Goal: Task Accomplishment & Management: Manage account settings

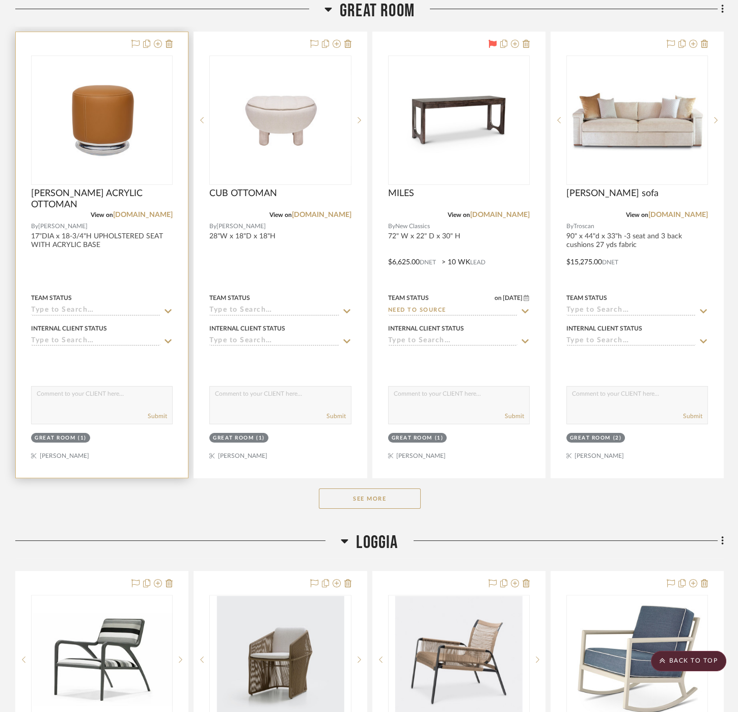
drag, startPoint x: 0, startPoint y: 0, endPoint x: 86, endPoint y: 264, distance: 277.9
click at [86, 264] on div at bounding box center [102, 254] width 172 height 445
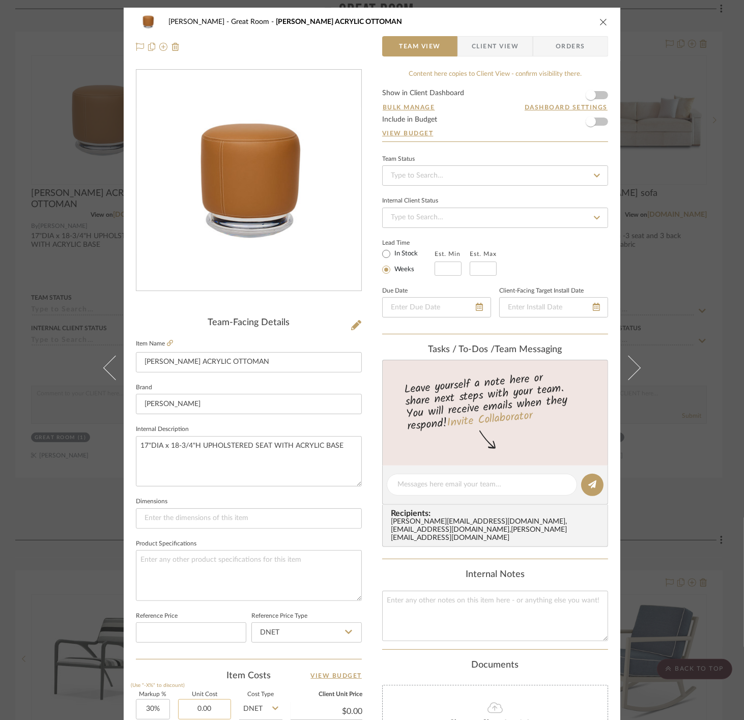
click at [213, 702] on input "0.00" at bounding box center [204, 709] width 53 height 20
type input "$3,995.00"
click at [441, 268] on input "text" at bounding box center [448, 269] width 27 height 14
type input "$5,193.50"
type input "14"
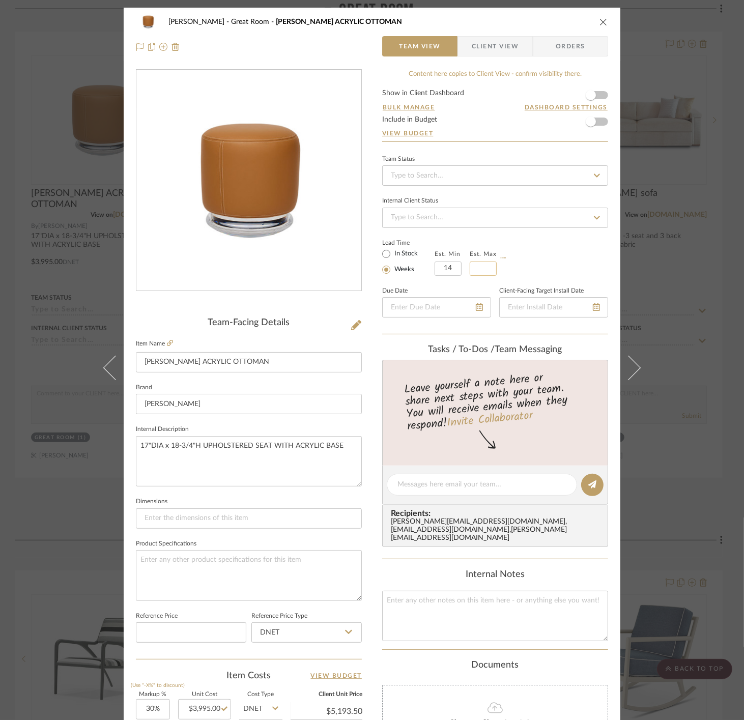
click at [476, 265] on input at bounding box center [483, 269] width 27 height 14
type input "15"
click at [554, 266] on div "Lead Time In Stock Weeks Est. Min 14 Est. Max 15" at bounding box center [495, 256] width 226 height 40
click at [489, 267] on input "15" at bounding box center [483, 269] width 27 height 14
type input "16"
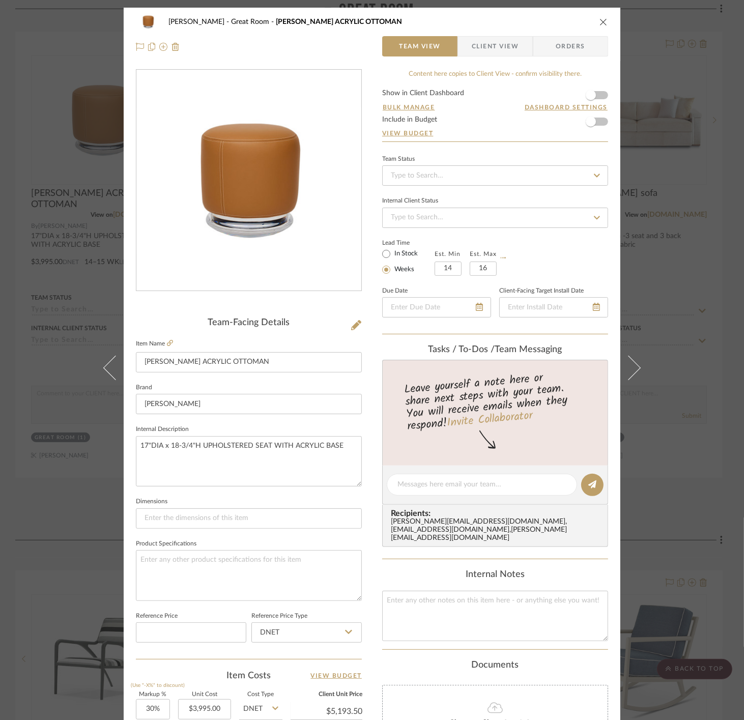
click at [689, 244] on div "[PERSON_NAME] Great Room [PERSON_NAME] ACRYLIC OTTOMAN Team View Client View Or…" at bounding box center [372, 360] width 744 height 720
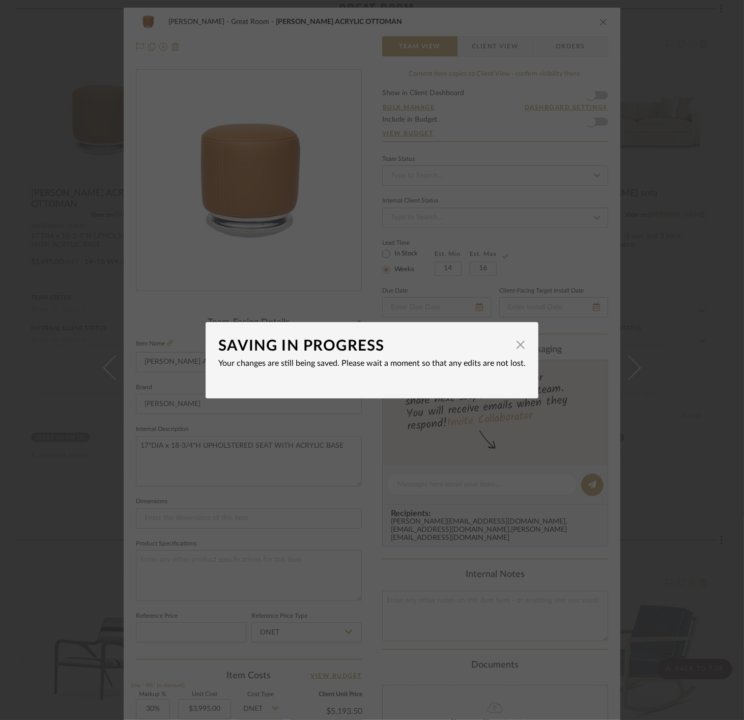
click at [713, 311] on div "SAVING IN PROGRESS × Your changes are still being saved. Please wait a moment s…" at bounding box center [372, 360] width 744 height 720
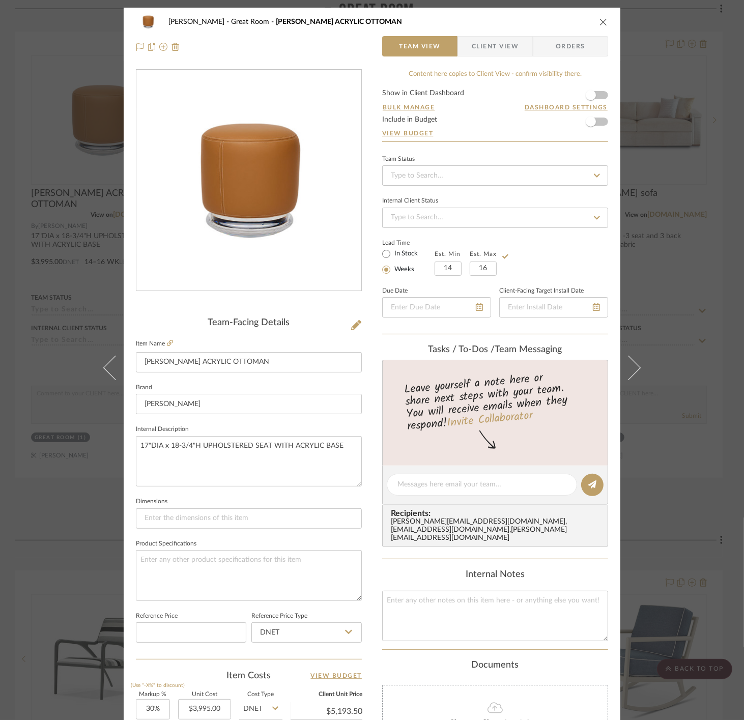
click at [660, 312] on div "[PERSON_NAME] Great Room [PERSON_NAME] ACRYLIC OTTOMAN Team View Client View Or…" at bounding box center [372, 360] width 744 height 720
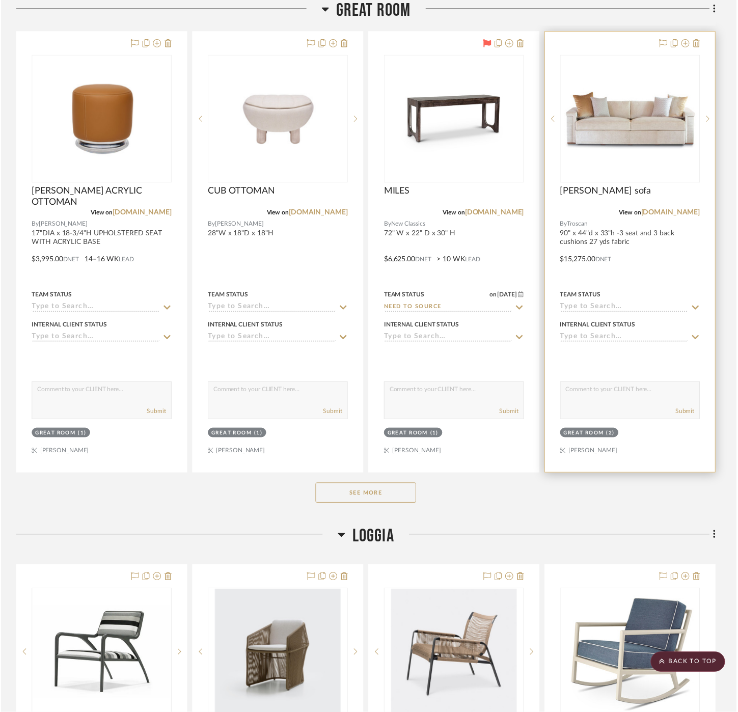
scroll to position [285, 0]
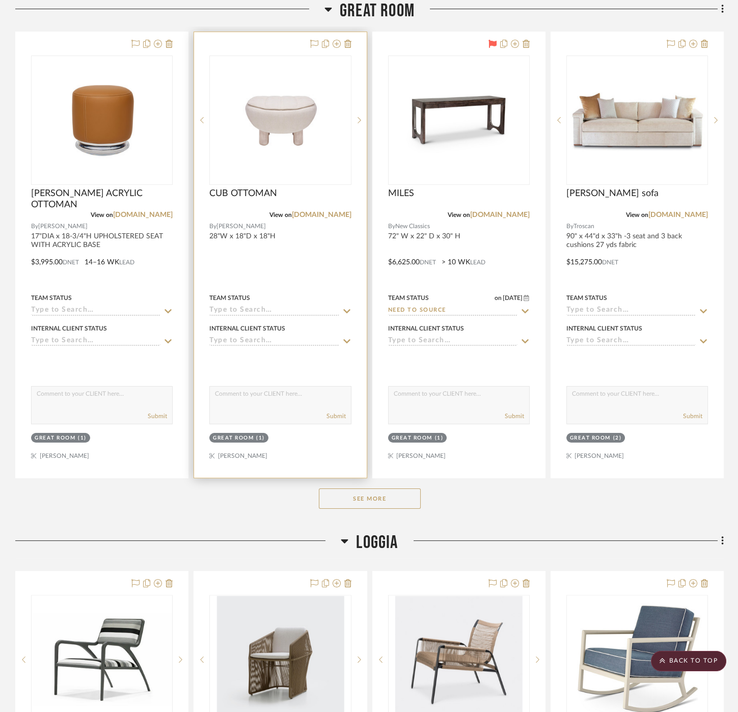
click at [289, 285] on div at bounding box center [280, 254] width 172 height 445
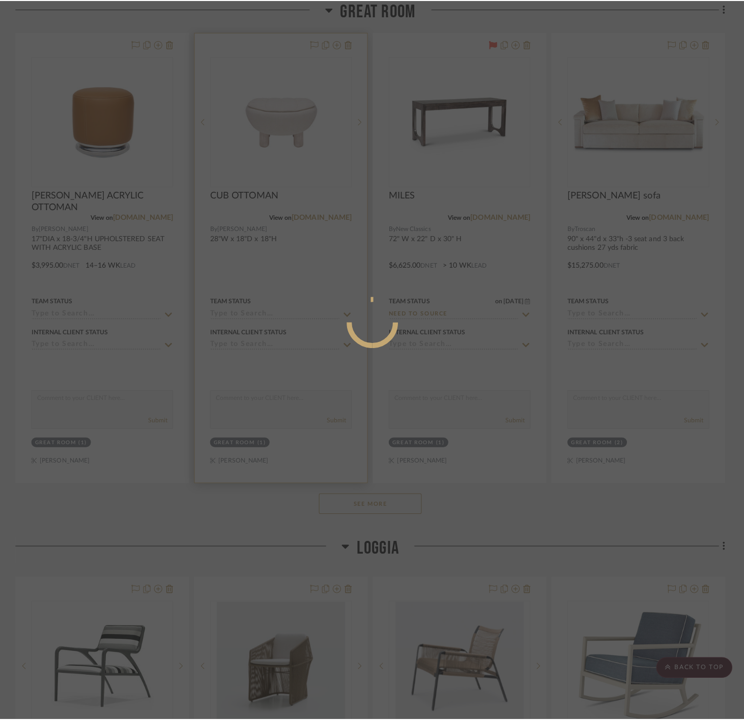
scroll to position [0, 0]
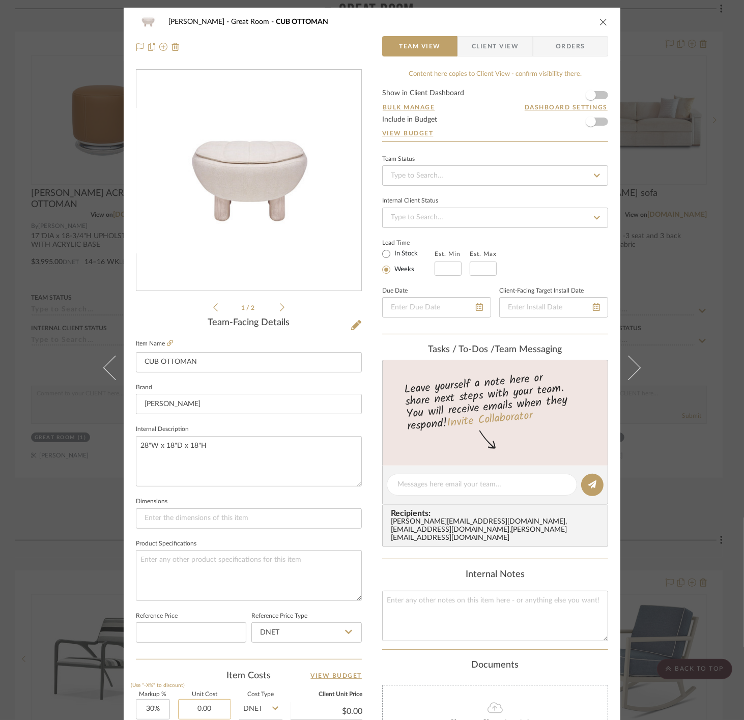
click at [216, 709] on input "0.00" at bounding box center [204, 709] width 53 height 20
type input "$2,495.00"
click at [201, 670] on div "Item Costs View Budget" at bounding box center [249, 676] width 226 height 12
type input "$3,243.50"
click at [446, 258] on fieldset "Est. Min" at bounding box center [448, 261] width 27 height 29
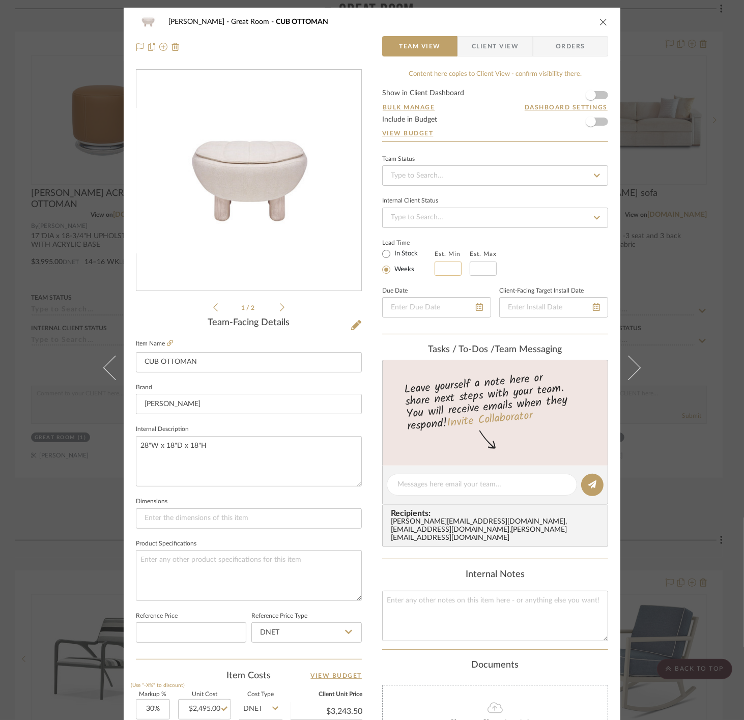
click at [445, 267] on input "text" at bounding box center [448, 269] width 27 height 14
type input "14"
click at [475, 266] on input at bounding box center [483, 269] width 27 height 14
type input "16"
drag, startPoint x: 568, startPoint y: 261, endPoint x: 578, endPoint y: 258, distance: 10.5
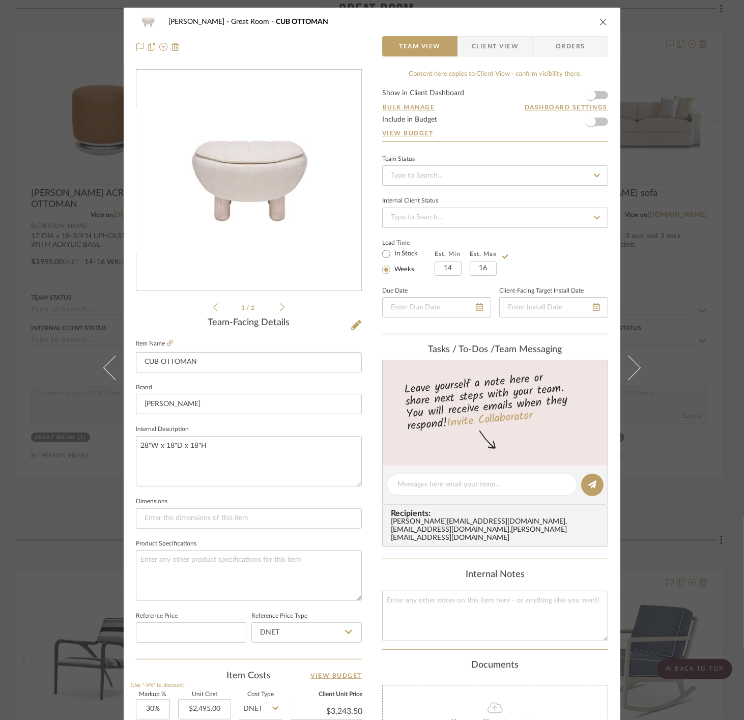
click at [568, 260] on div "Lead Time In Stock Weeks Est. Min 14 Est. Max 16" at bounding box center [495, 256] width 226 height 40
click at [691, 246] on div "[PERSON_NAME] Great Room CUB OTTOMAN Team View Client View Orders 1 / 2 Team-Fa…" at bounding box center [372, 360] width 744 height 720
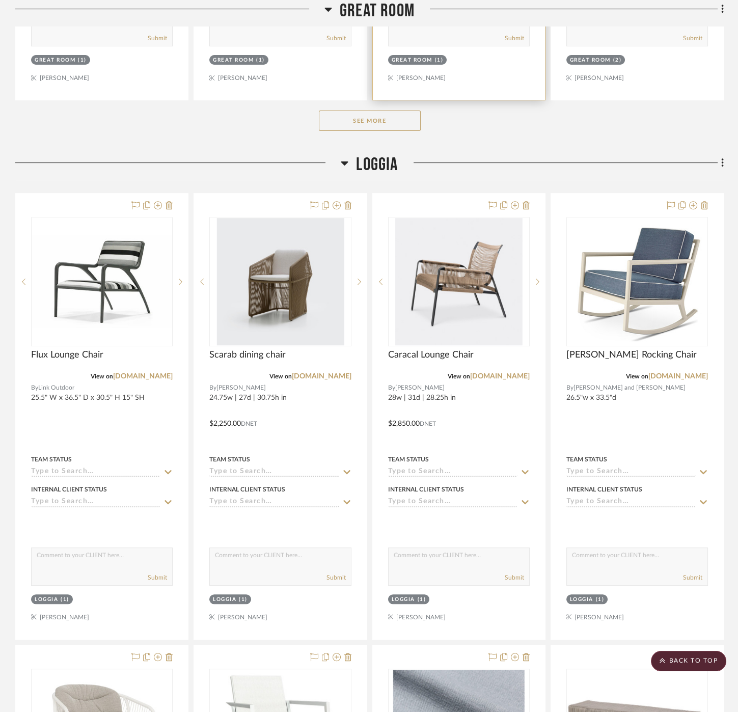
scroll to position [681, 0]
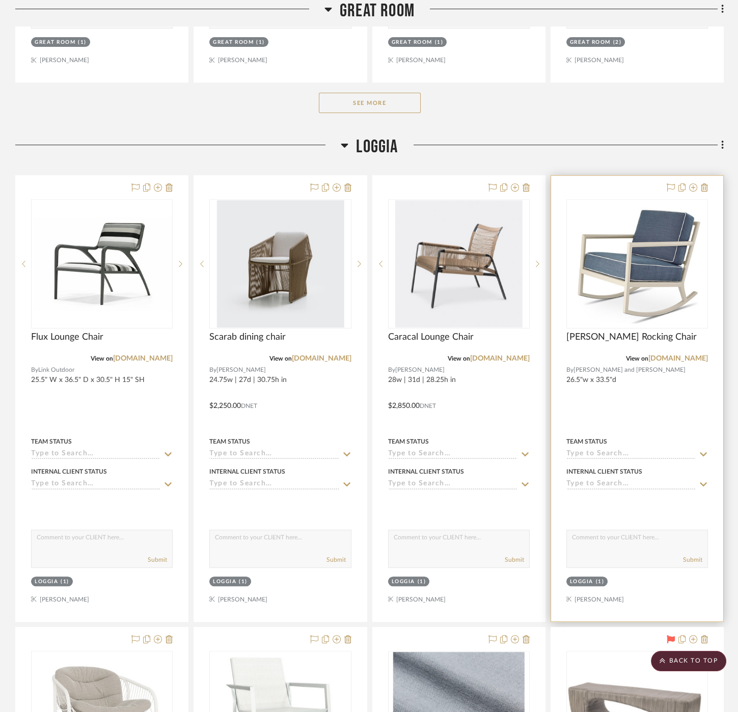
click at [598, 408] on div at bounding box center [637, 398] width 172 height 445
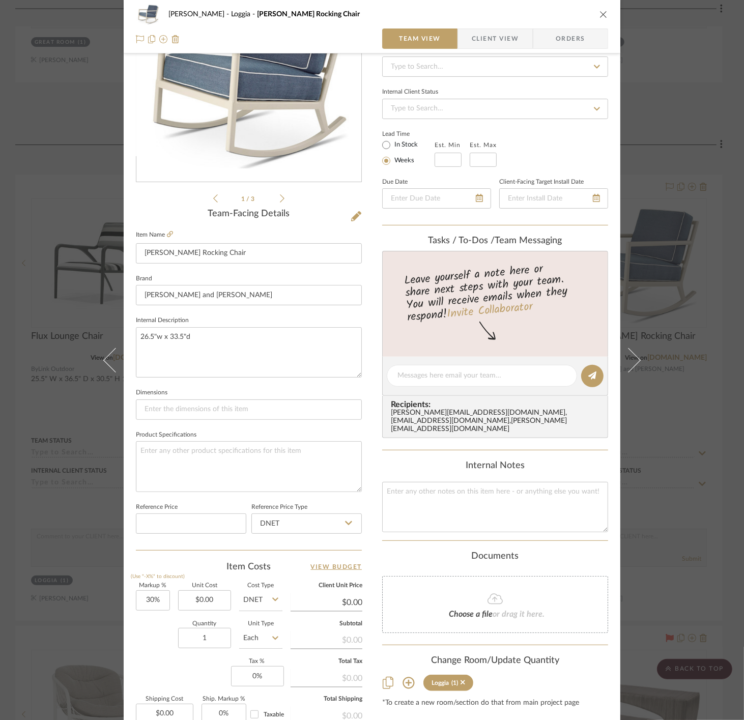
scroll to position [113, 0]
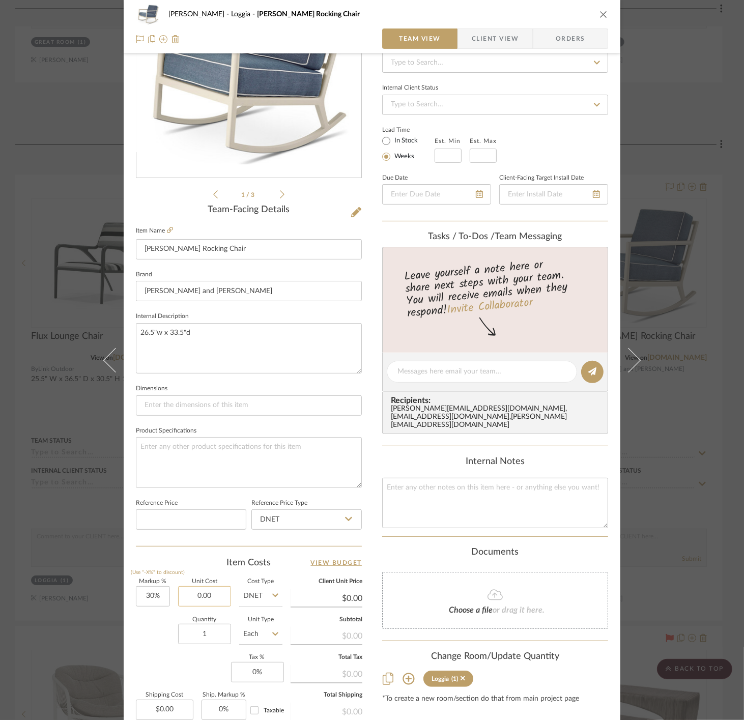
click at [186, 597] on input "0.00" at bounding box center [204, 596] width 53 height 20
type input "$7,847.00"
click at [286, 557] on div "Item Costs View Budget" at bounding box center [249, 563] width 226 height 12
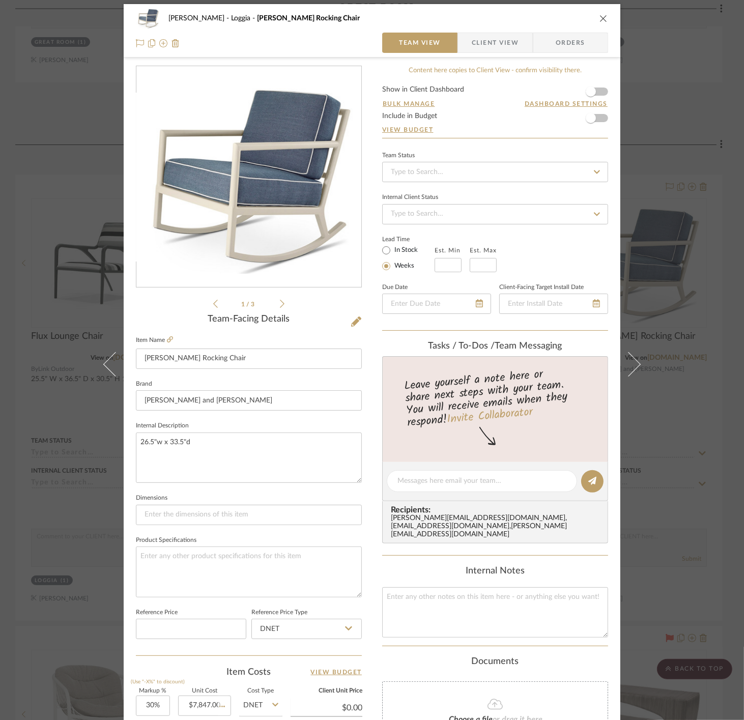
type input "$10,201.10"
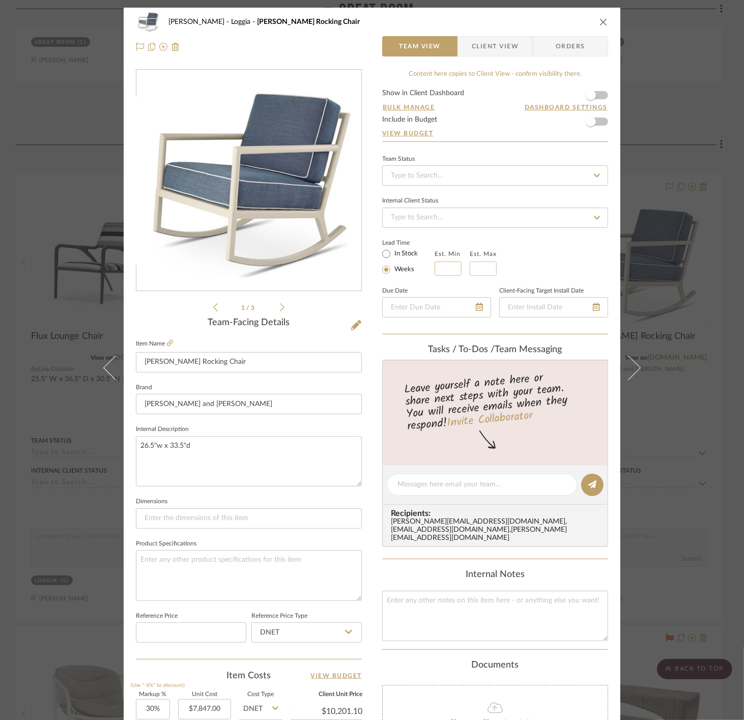
click at [447, 268] on input at bounding box center [448, 269] width 27 height 14
type input "16"
click at [484, 262] on input "text" at bounding box center [483, 269] width 27 height 14
type input "3"
type input "20"
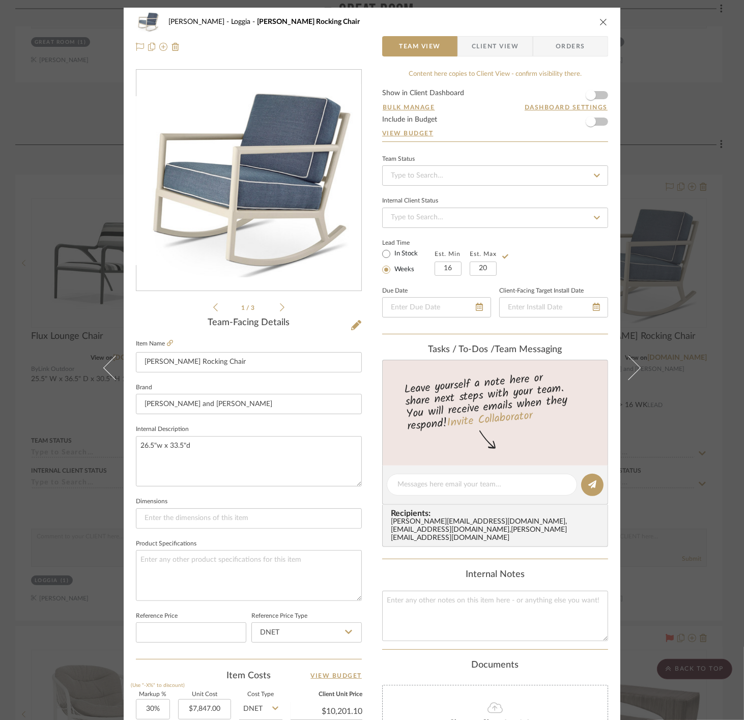
click at [563, 264] on div "Lead Time In Stock Weeks Est. Min 16 Est. Max 20" at bounding box center [495, 256] width 226 height 40
click at [666, 261] on div "[PERSON_NAME] Loggia [PERSON_NAME] Rocking Chair Team View Client View Orders 1…" at bounding box center [372, 360] width 744 height 720
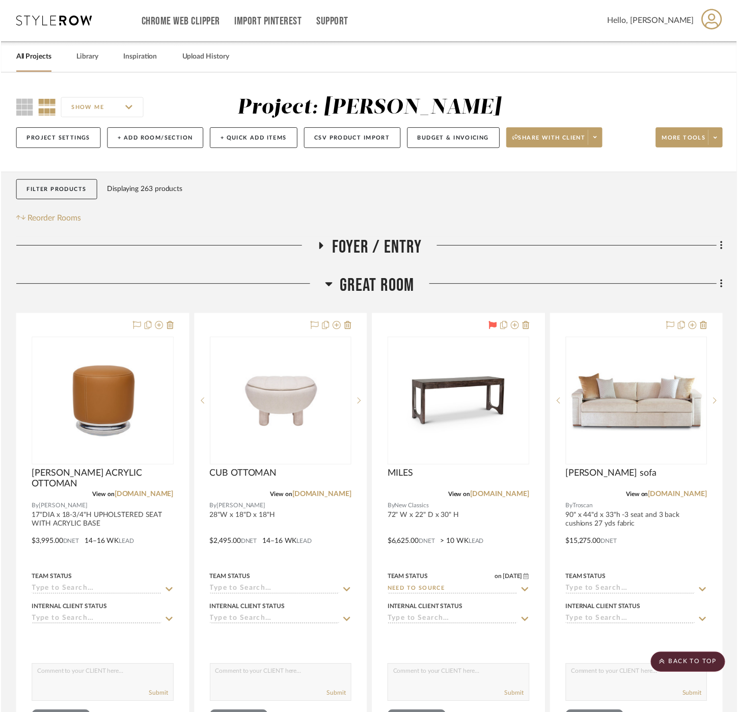
scroll to position [681, 0]
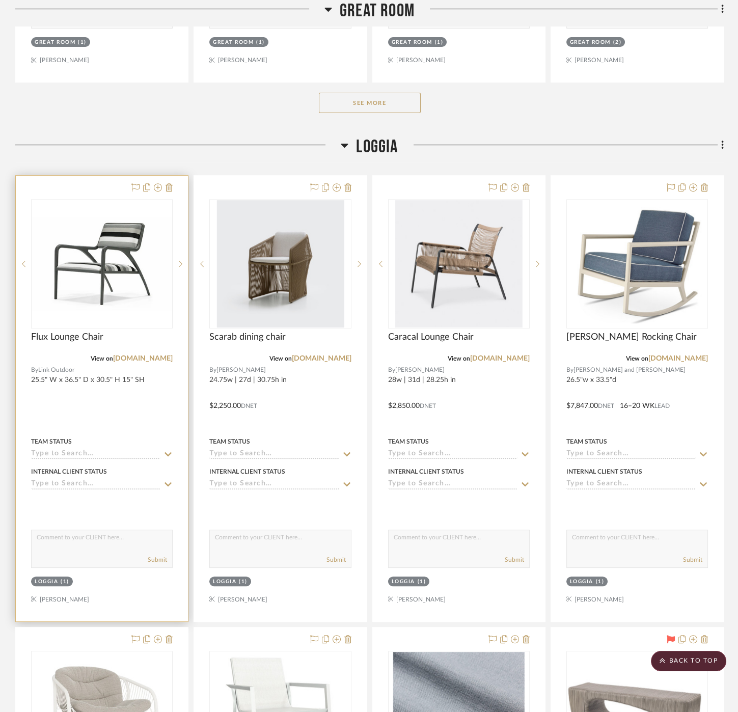
click at [111, 403] on div at bounding box center [102, 398] width 172 height 445
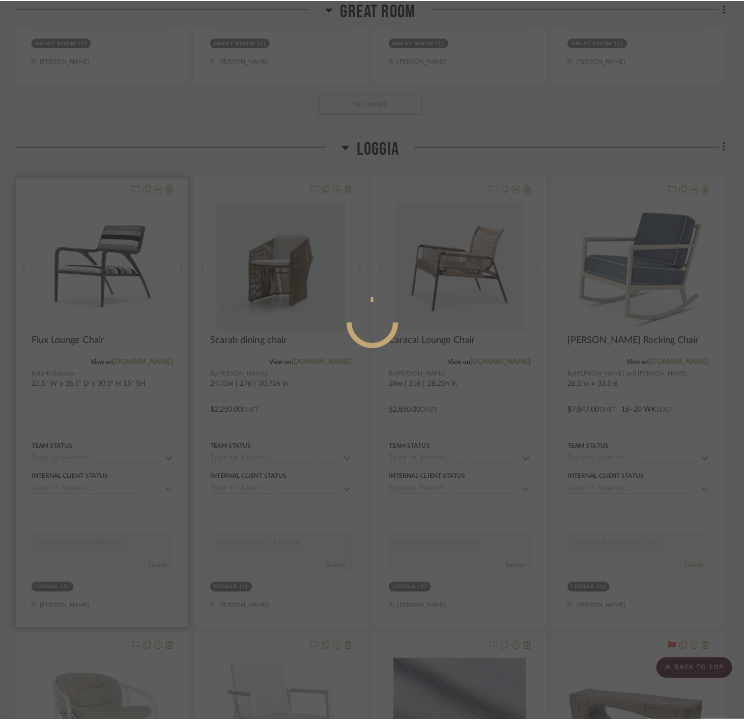
scroll to position [0, 0]
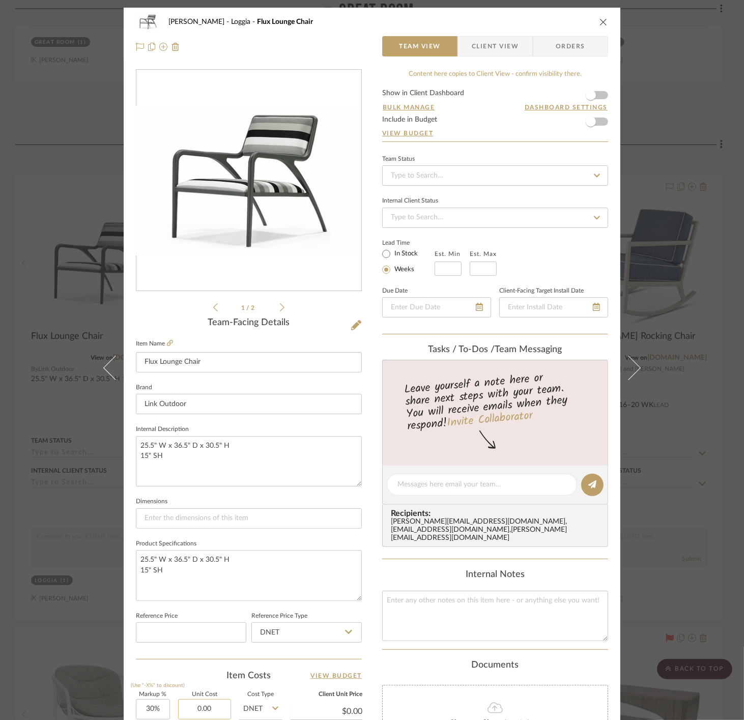
click at [204, 706] on input "0.00" at bounding box center [204, 709] width 53 height 20
type input "$2,250.00"
click at [212, 676] on div "Item Costs View Budget" at bounding box center [249, 676] width 226 height 12
type input "$2,925.00"
click at [661, 101] on div "[PERSON_NAME] Loggia Flux Lounge Chair Team View Client View Orders 1 / 2 Team-…" at bounding box center [372, 360] width 744 height 720
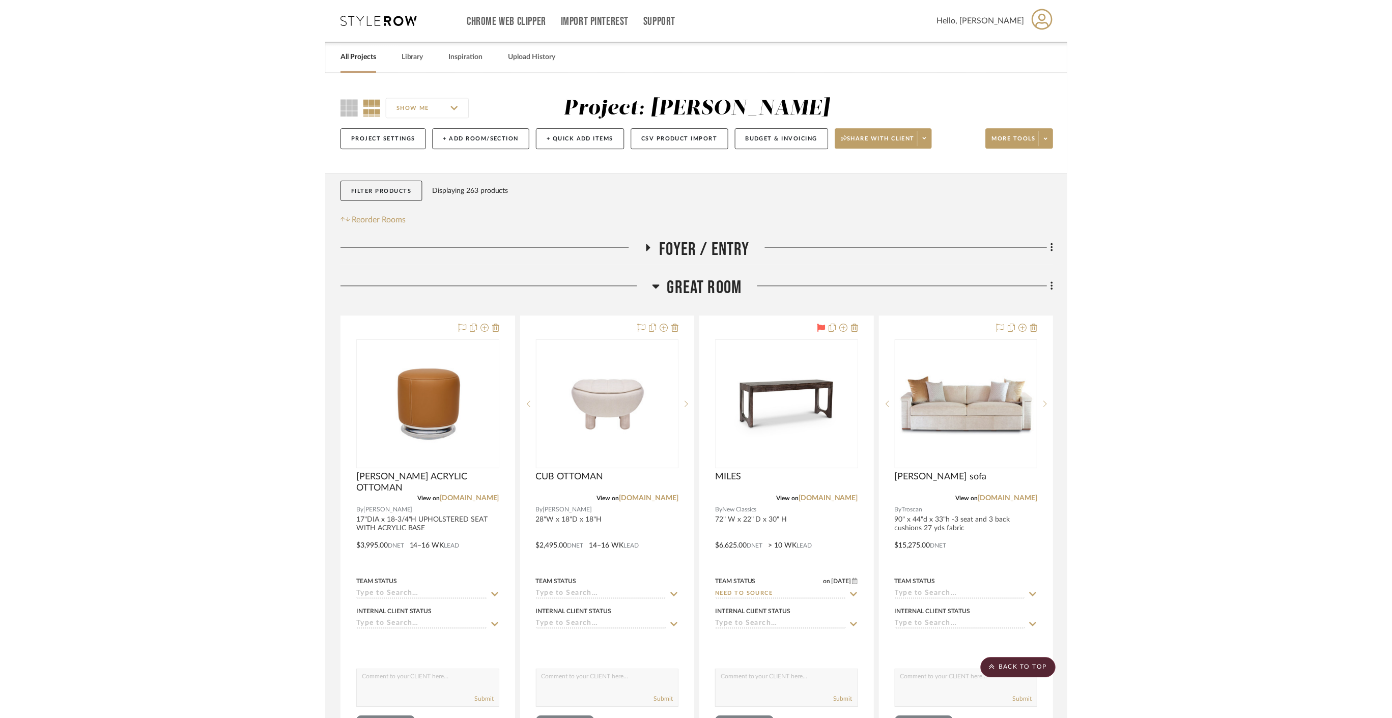
scroll to position [681, 0]
